Goal: Task Accomplishment & Management: Use online tool/utility

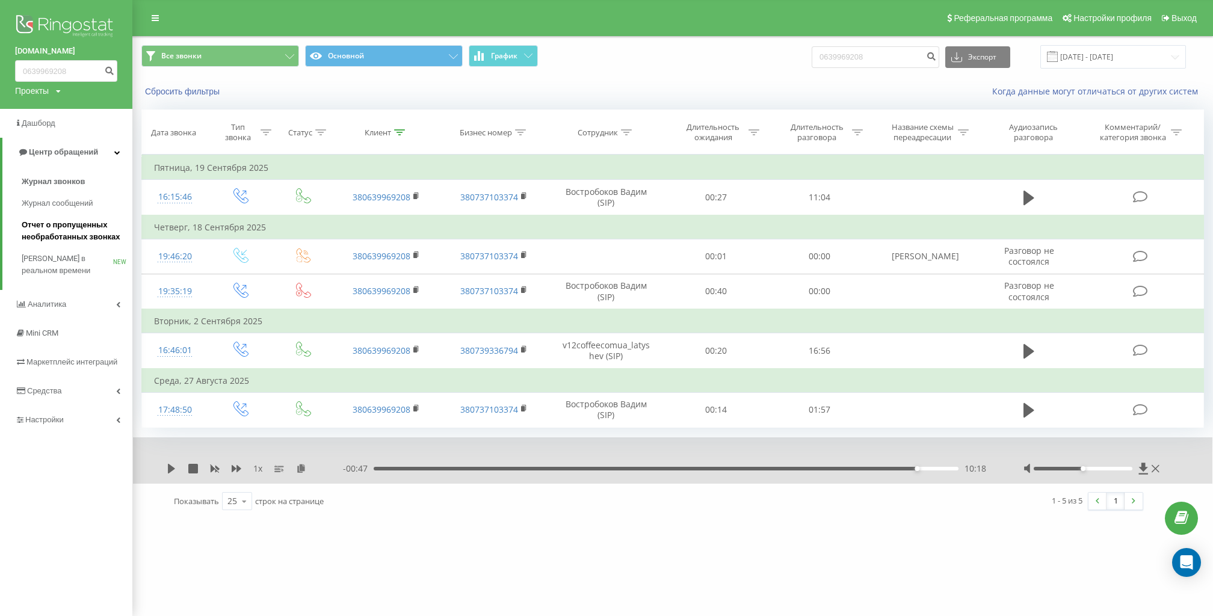
click at [102, 238] on span "Отчет о пропущенных необработанных звонках" at bounding box center [74, 231] width 105 height 24
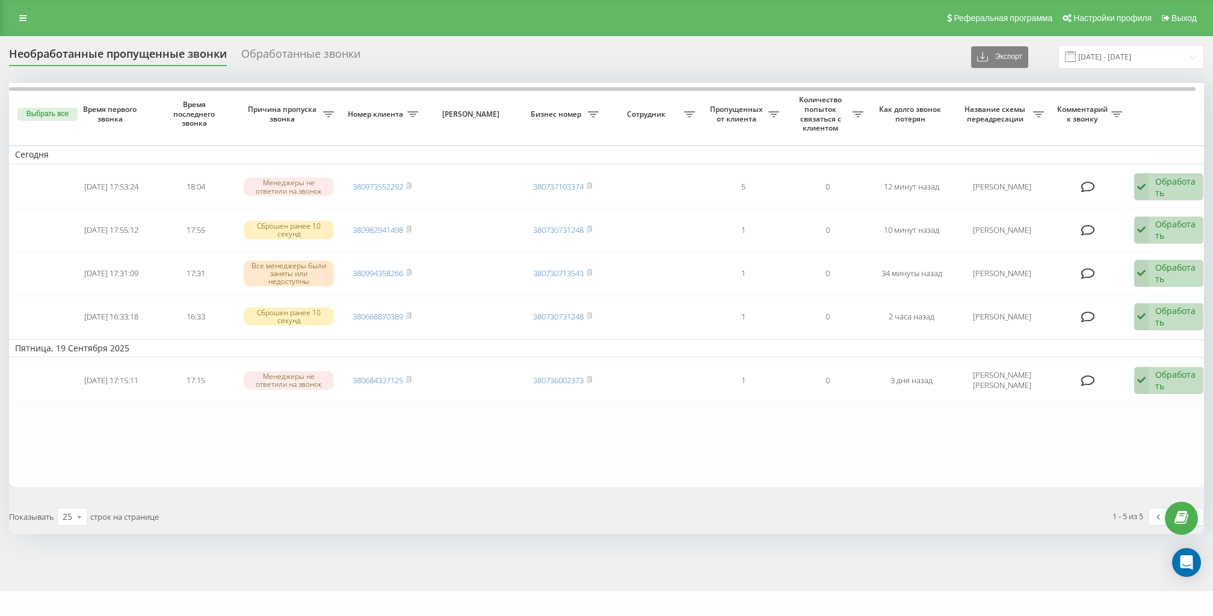
click at [879, 436] on table "Сегодня 2025-09-22 17:53:24 18:04 Менеджеры не ответили на звонок 380973552292 …" at bounding box center [610, 285] width 1203 height 404
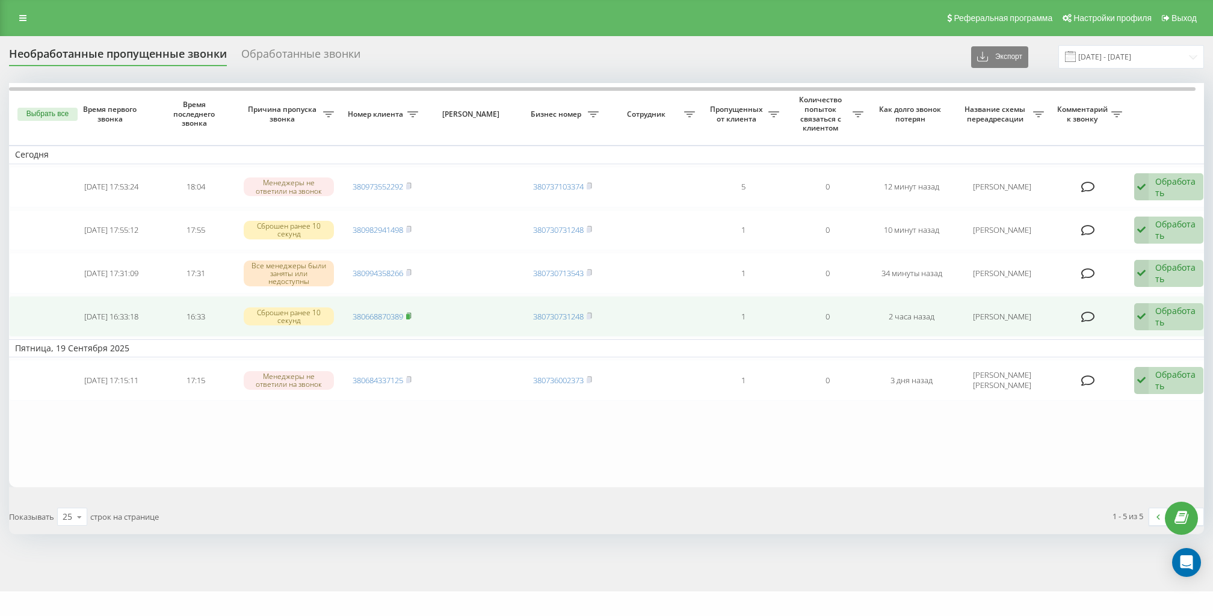
click at [410, 314] on rect at bounding box center [408, 316] width 4 height 5
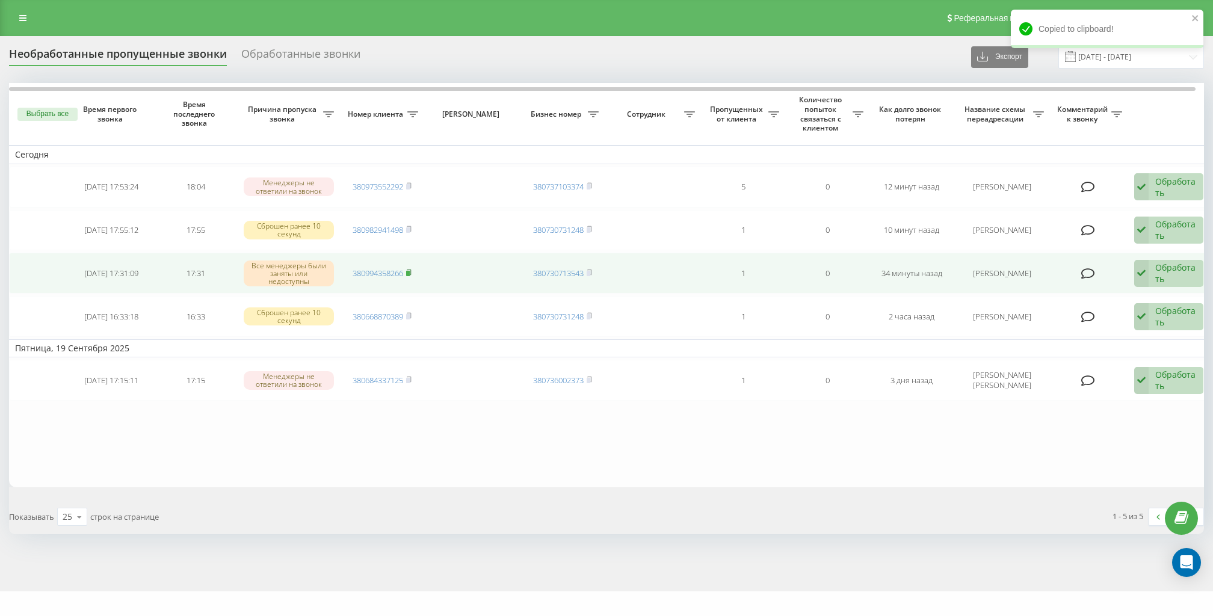
click at [409, 272] on rect at bounding box center [408, 273] width 4 height 5
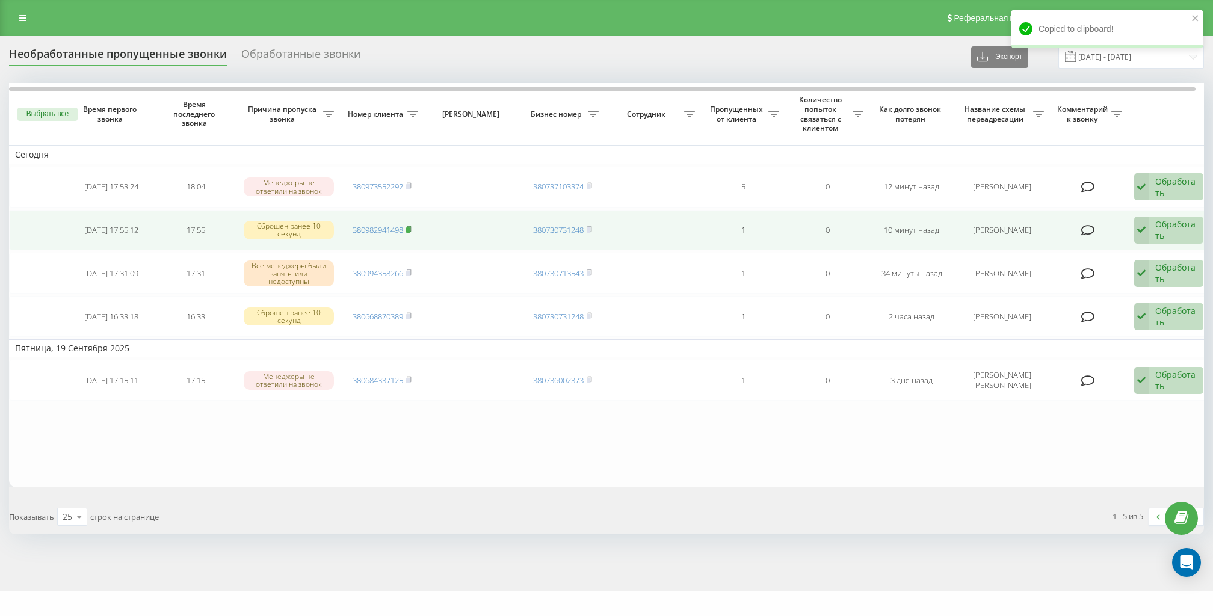
click at [411, 227] on icon at bounding box center [408, 229] width 5 height 7
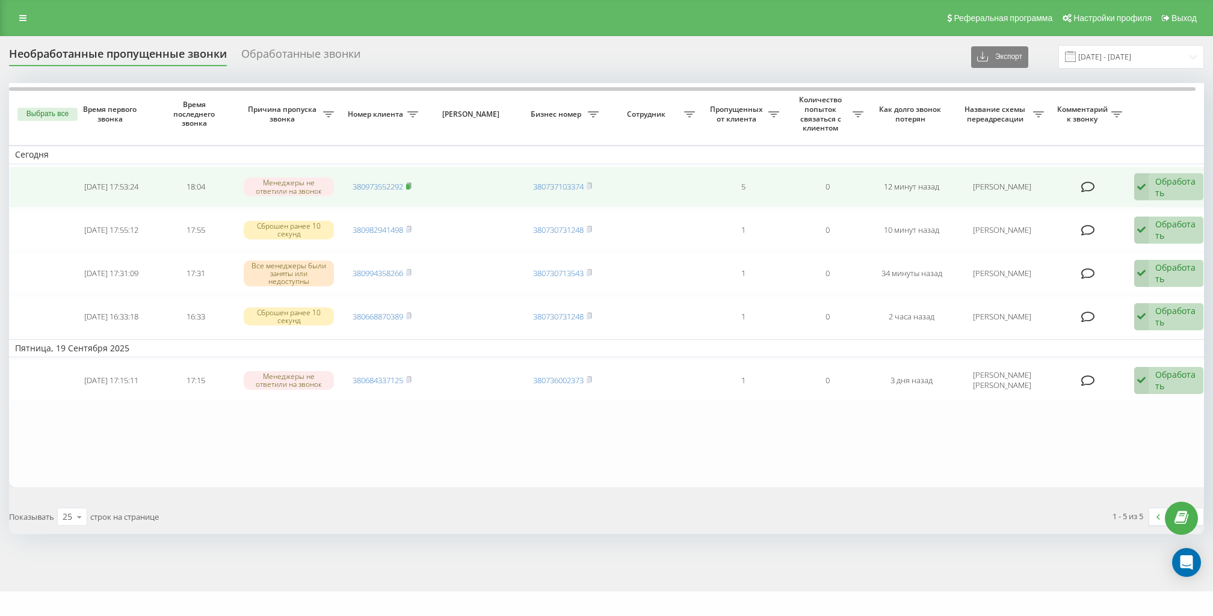
click at [408, 184] on rect at bounding box center [408, 186] width 4 height 5
click at [1167, 193] on div "Обработать" at bounding box center [1176, 187] width 42 height 23
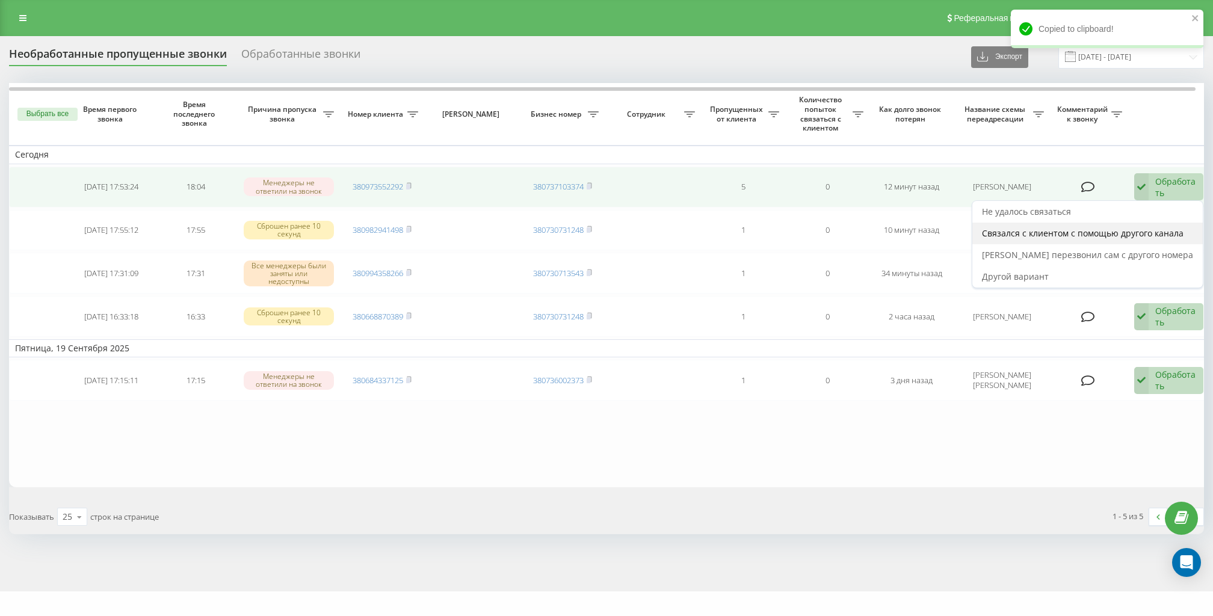
click at [1145, 233] on span "Связался с клиентом с помощью другого канала" at bounding box center [1082, 232] width 201 height 11
